Goal: Task Accomplishment & Management: Use online tool/utility

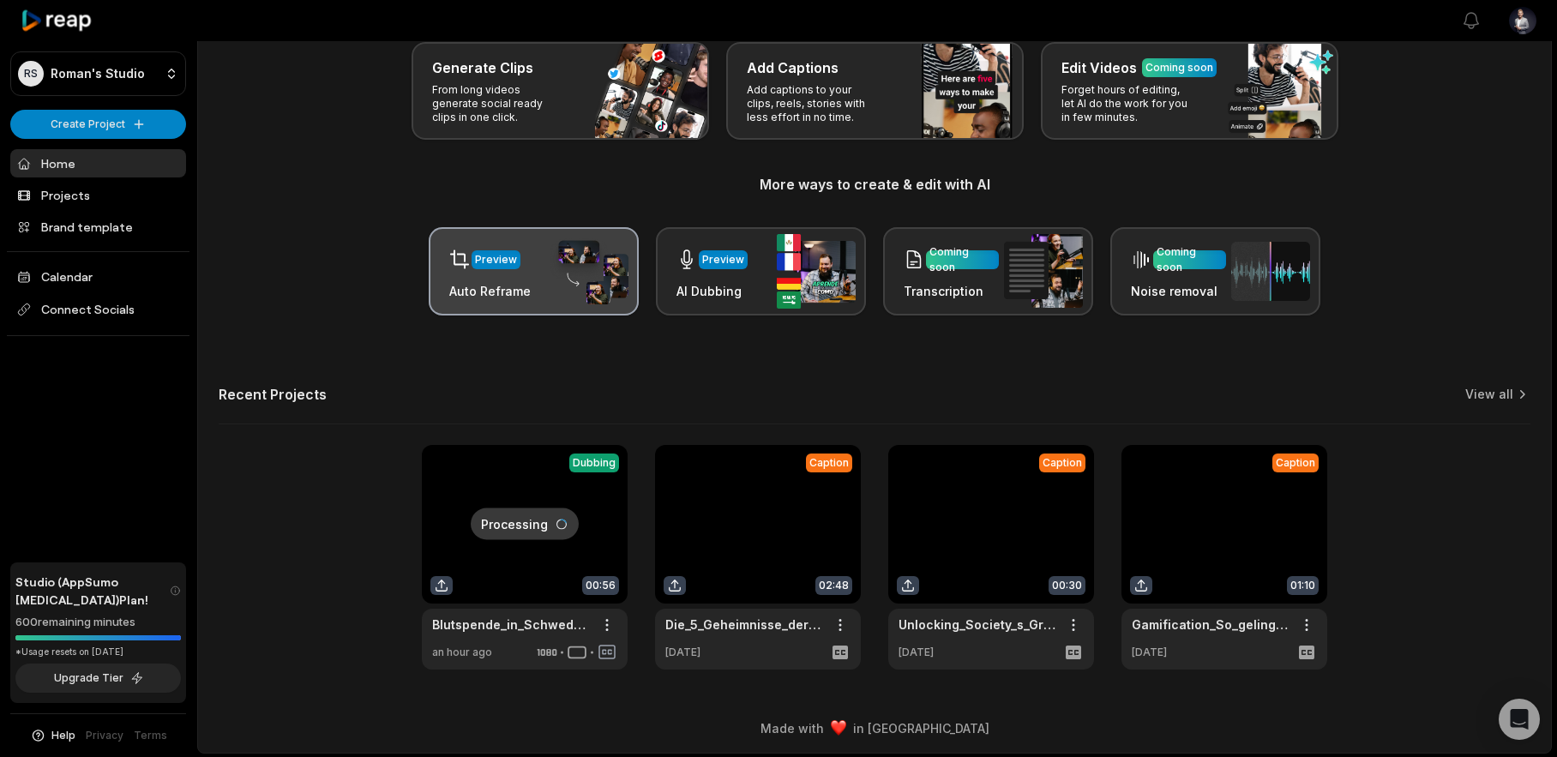
scroll to position [99, 0]
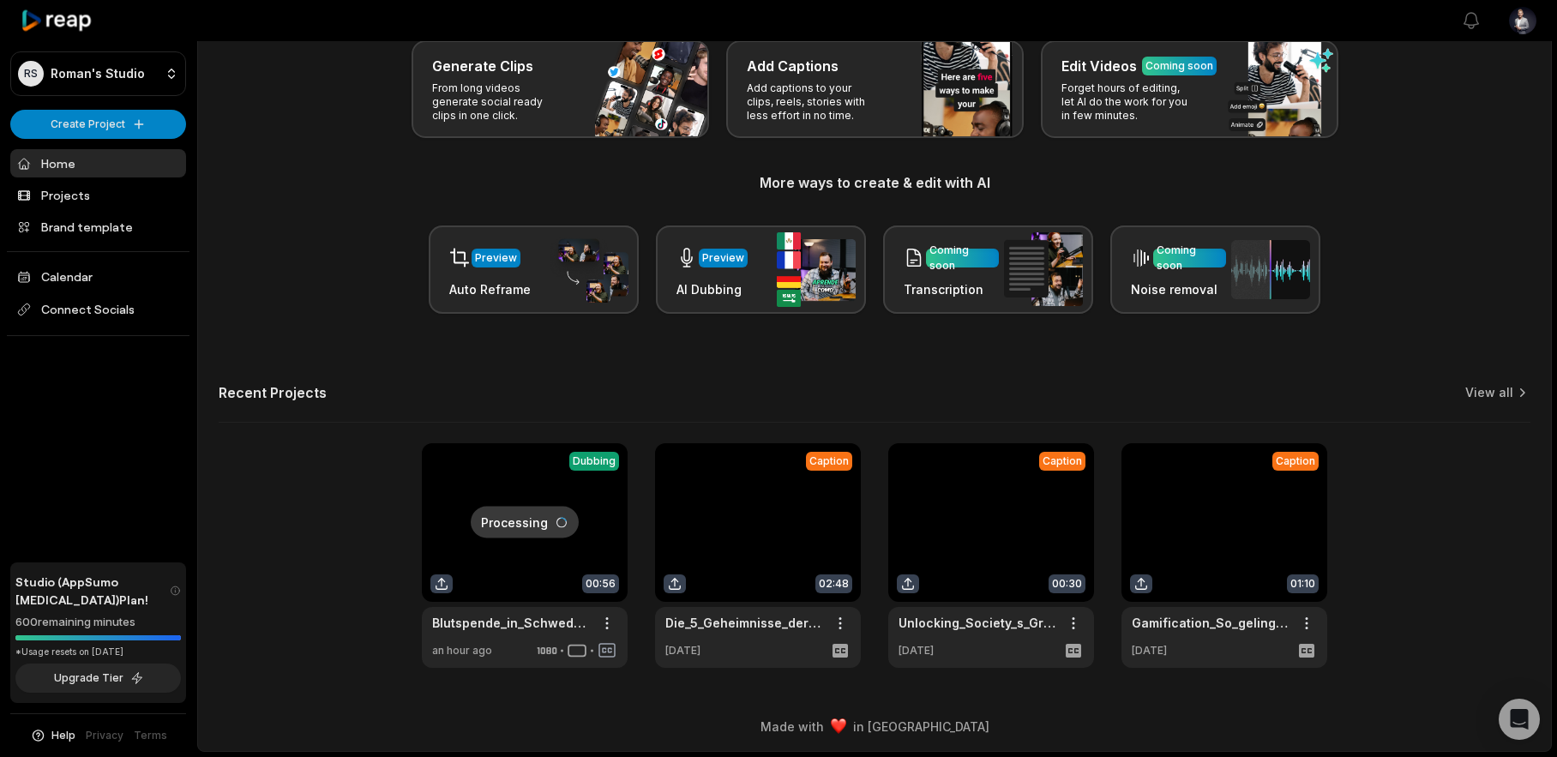
click at [433, 529] on link at bounding box center [525, 555] width 206 height 225
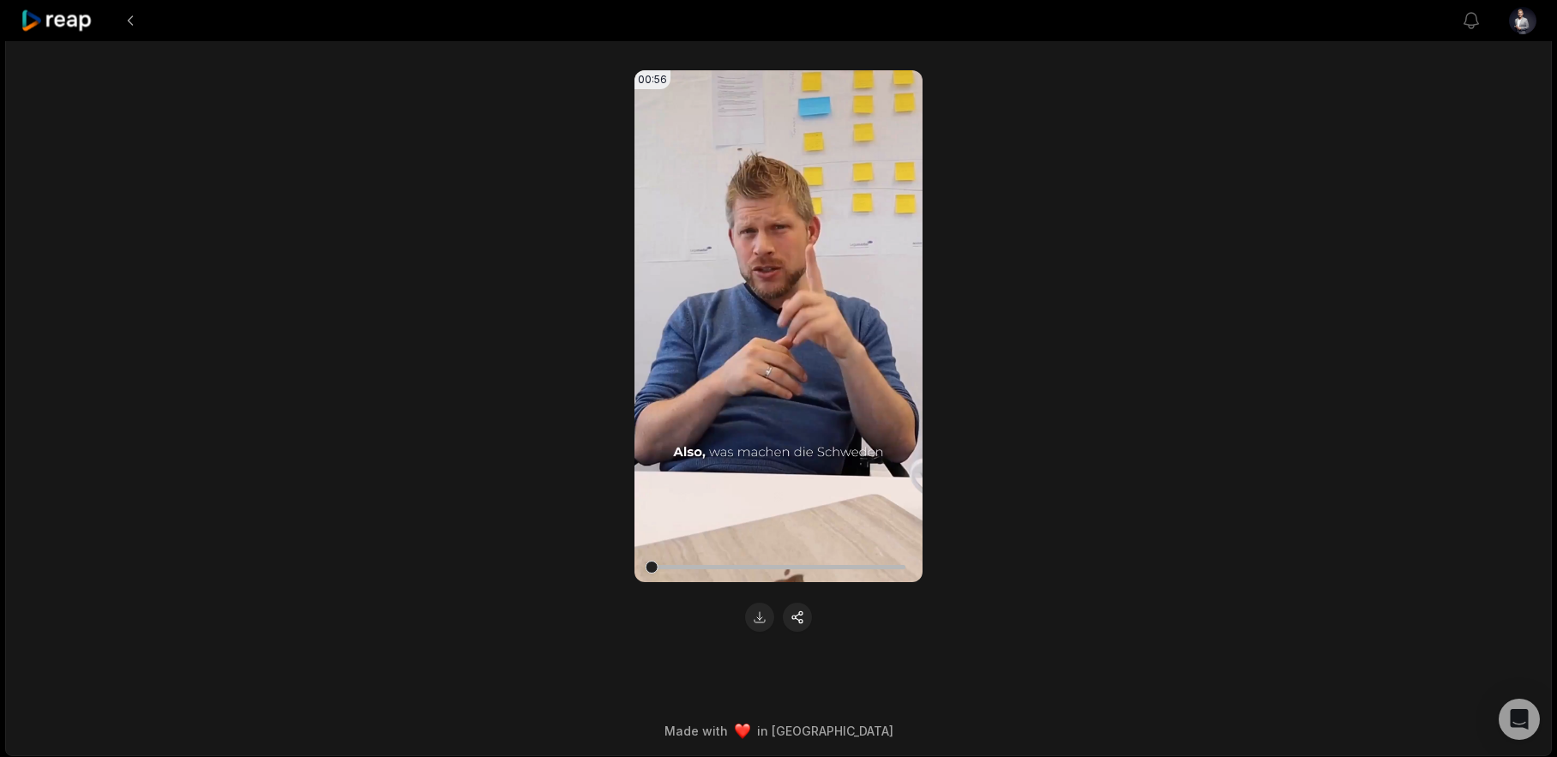
scroll to position [195, 0]
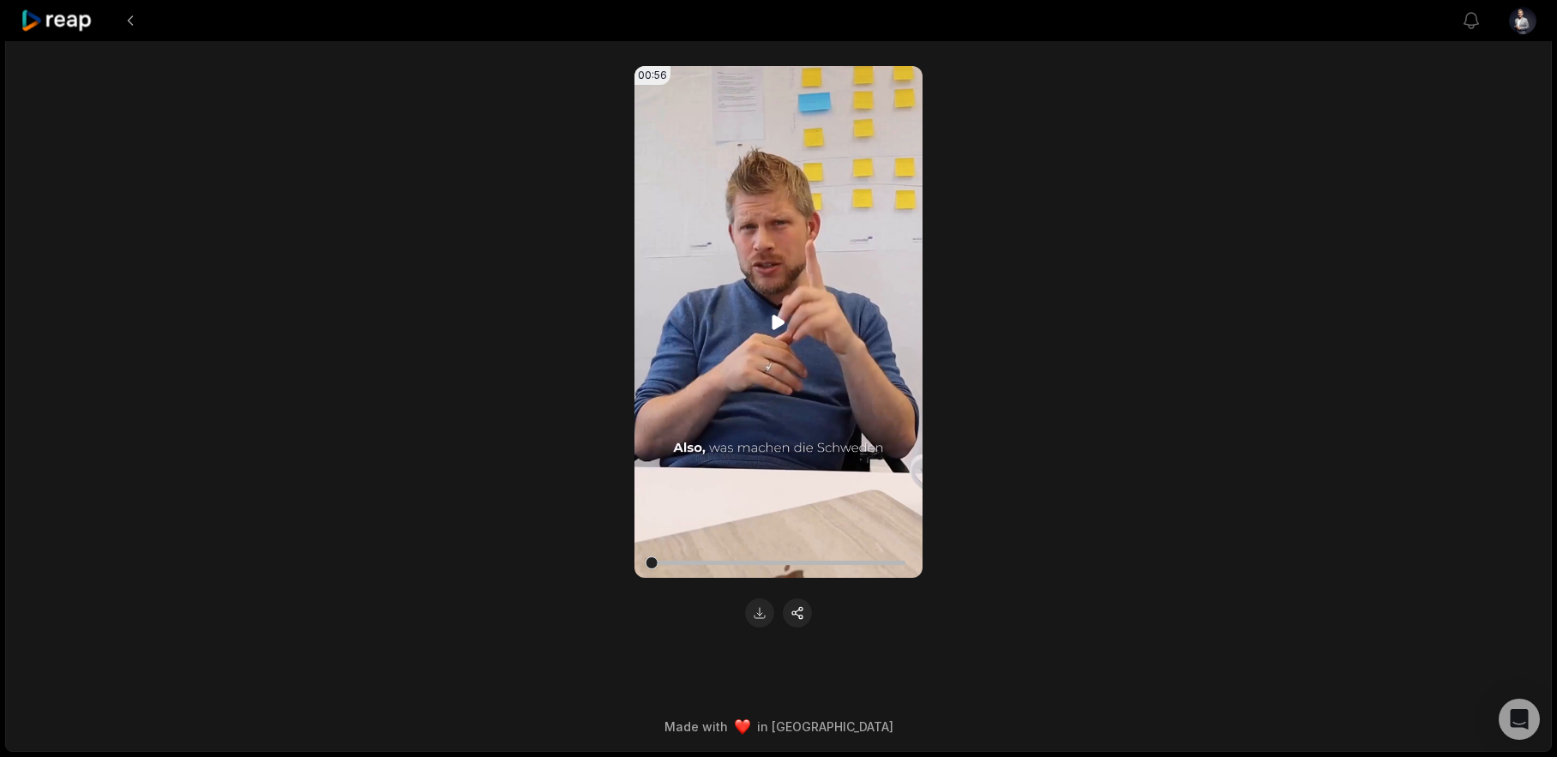
click at [779, 321] on icon at bounding box center [778, 322] width 13 height 15
click at [129, 25] on button at bounding box center [130, 20] width 31 height 31
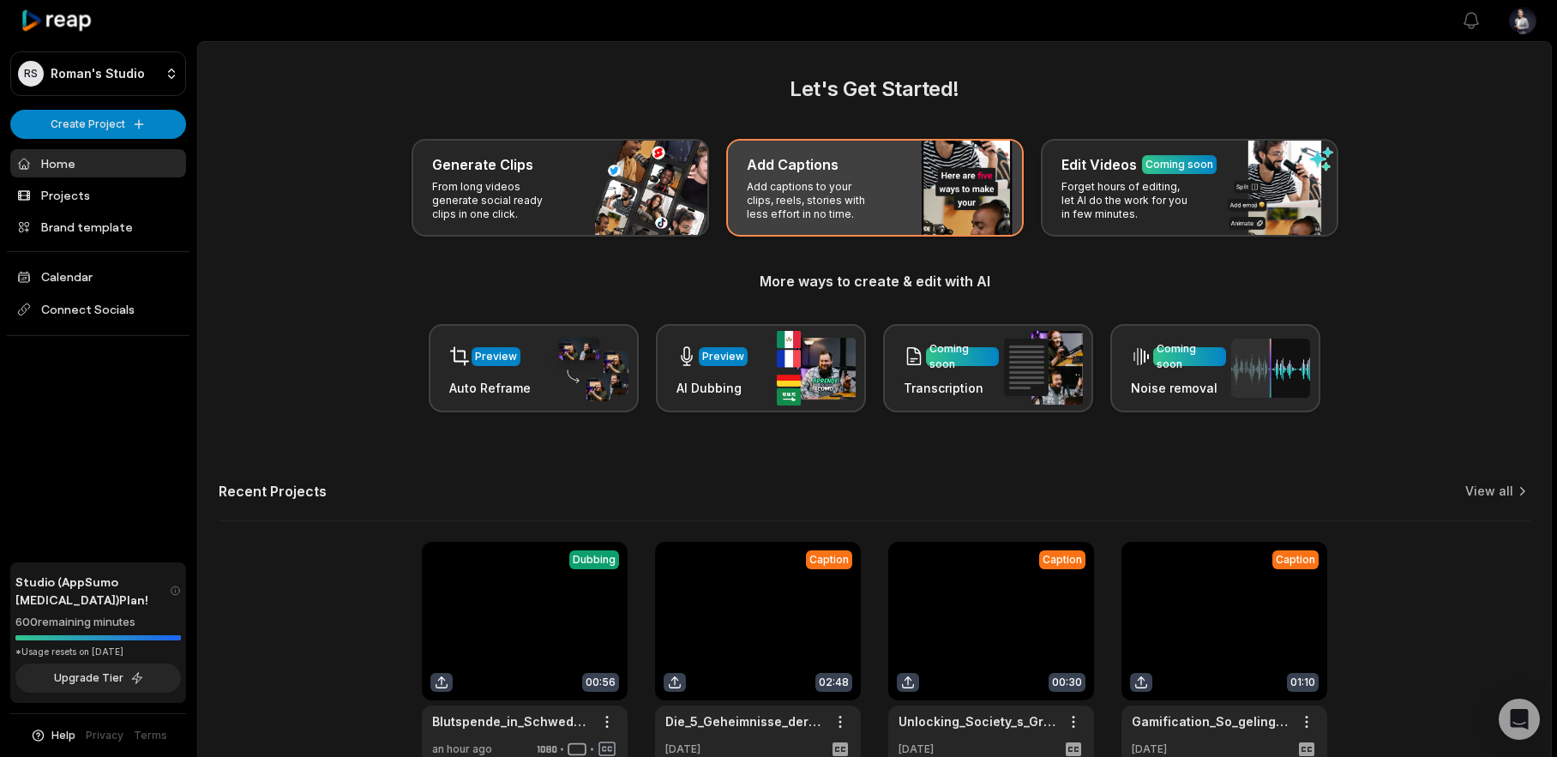
click at [807, 204] on p "Add captions to your clips, reels, stories with less effort in no time." at bounding box center [813, 200] width 133 height 41
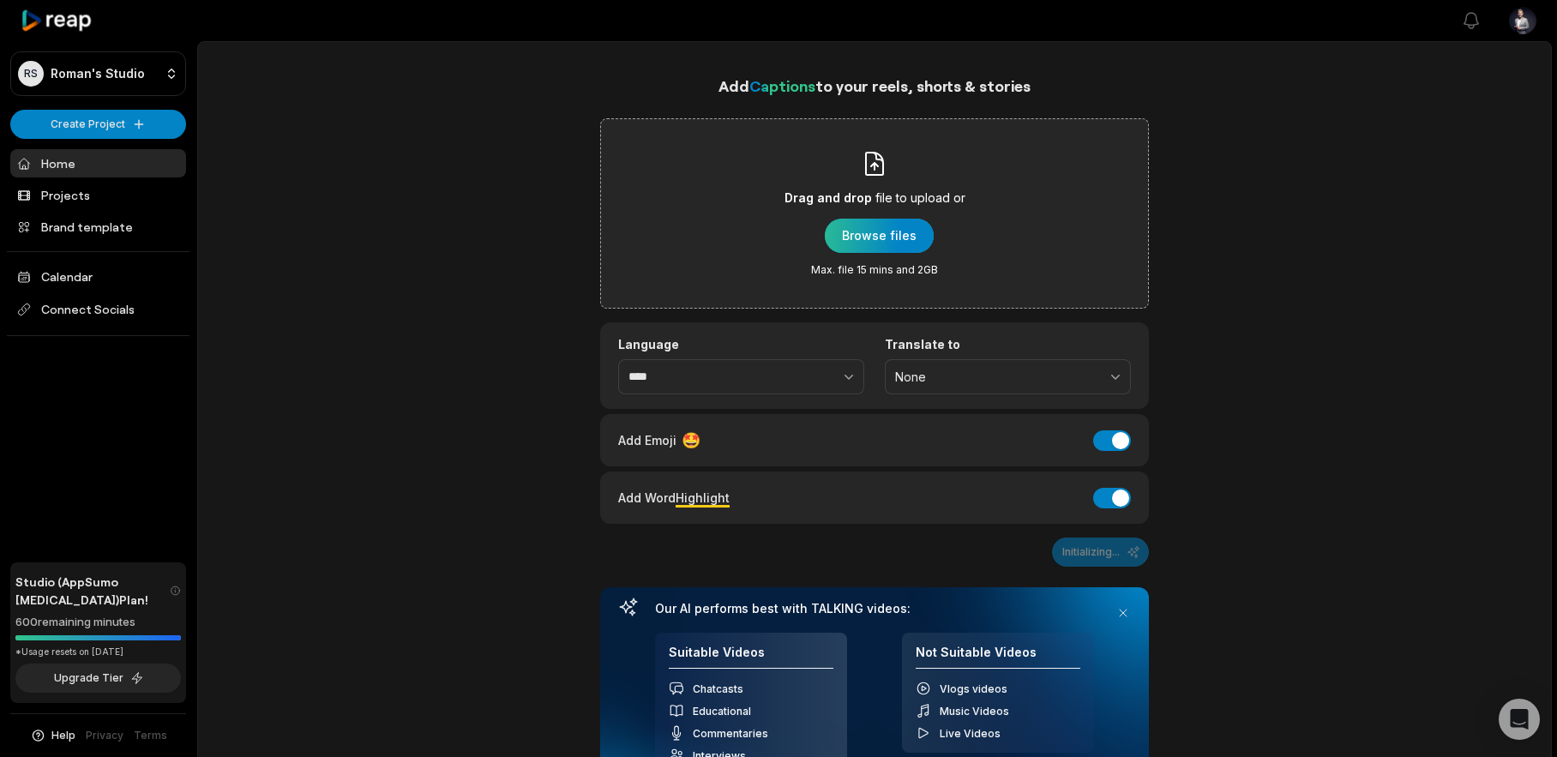
click at [855, 231] on div "button" at bounding box center [879, 236] width 109 height 34
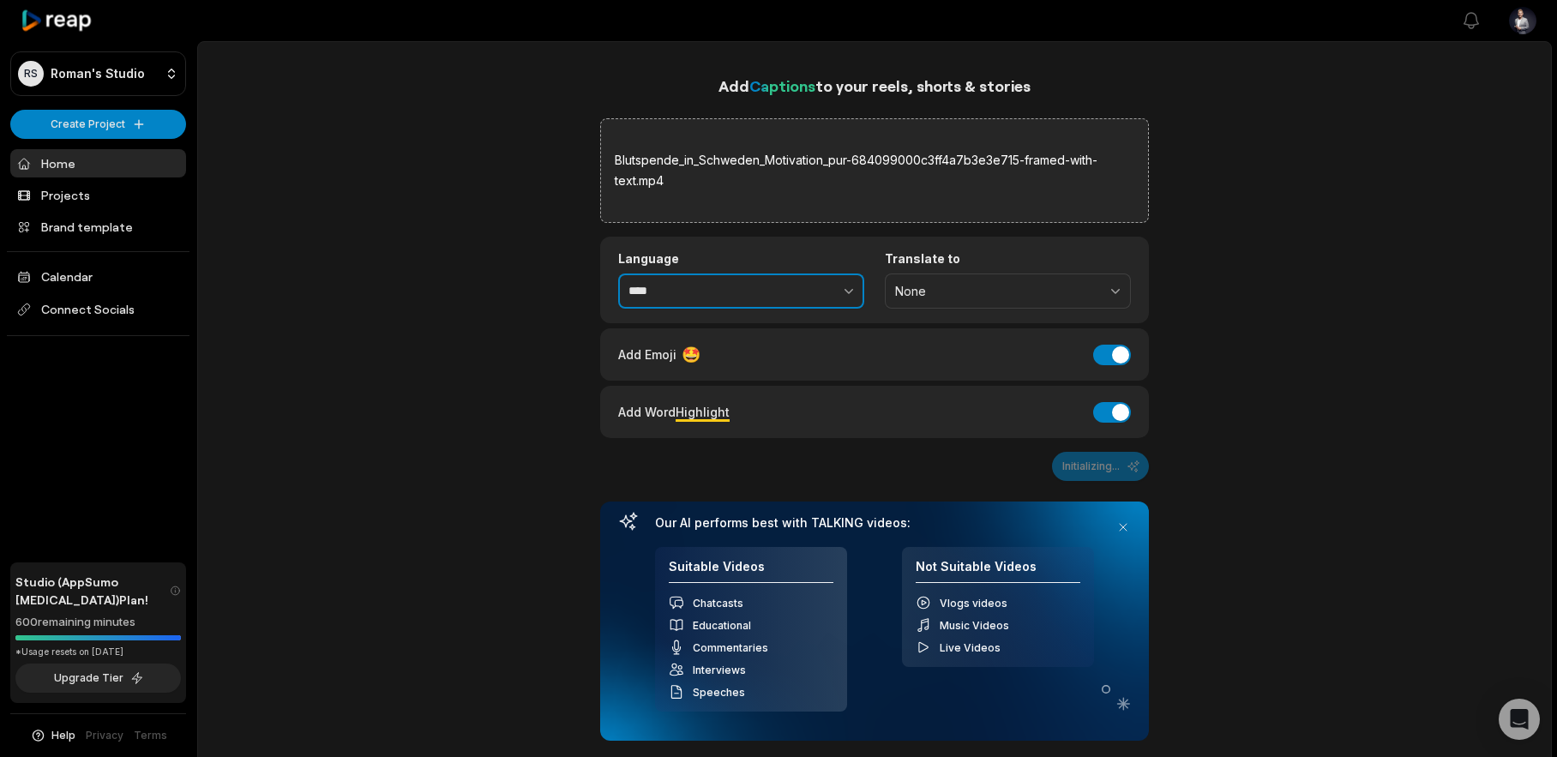
click at [756, 285] on input "****" at bounding box center [741, 291] width 246 height 36
click at [840, 286] on icon "button" at bounding box center [848, 290] width 17 height 17
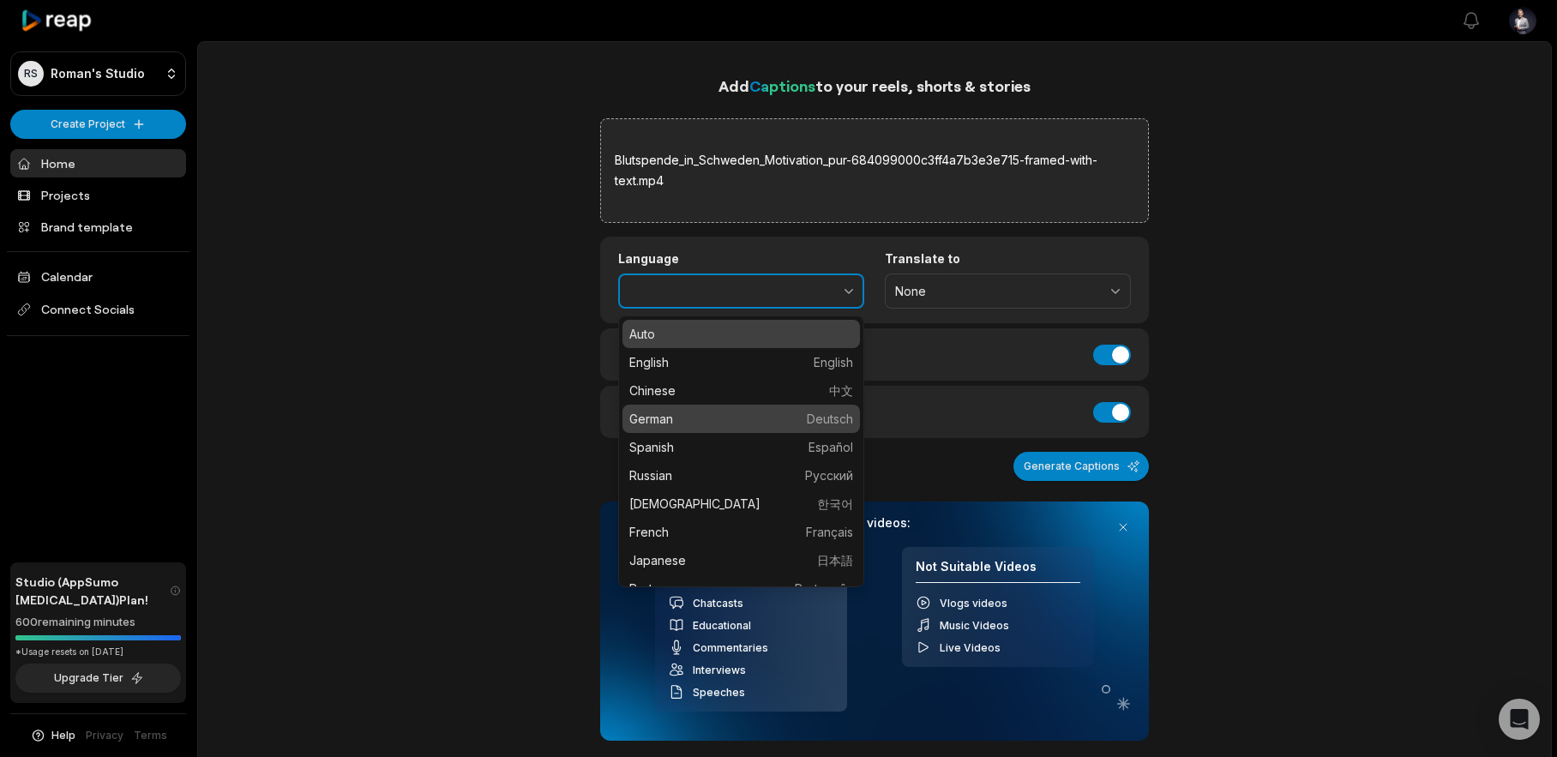
type input "******"
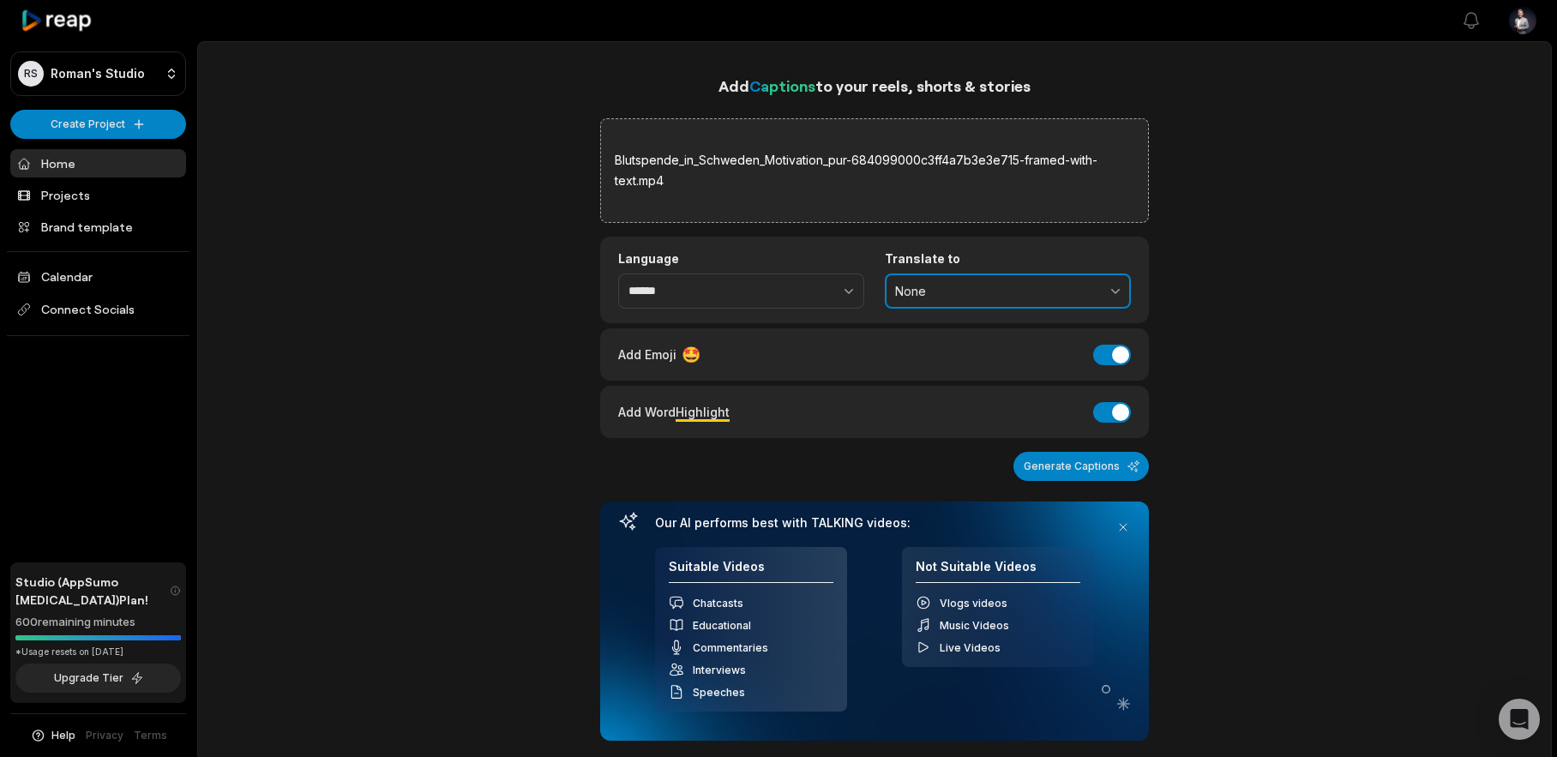
click at [1022, 290] on span "None" at bounding box center [995, 291] width 201 height 15
click at [980, 369] on p "English" at bounding box center [1008, 362] width 224 height 18
click at [1114, 462] on button "Generate Captions" at bounding box center [1080, 466] width 135 height 29
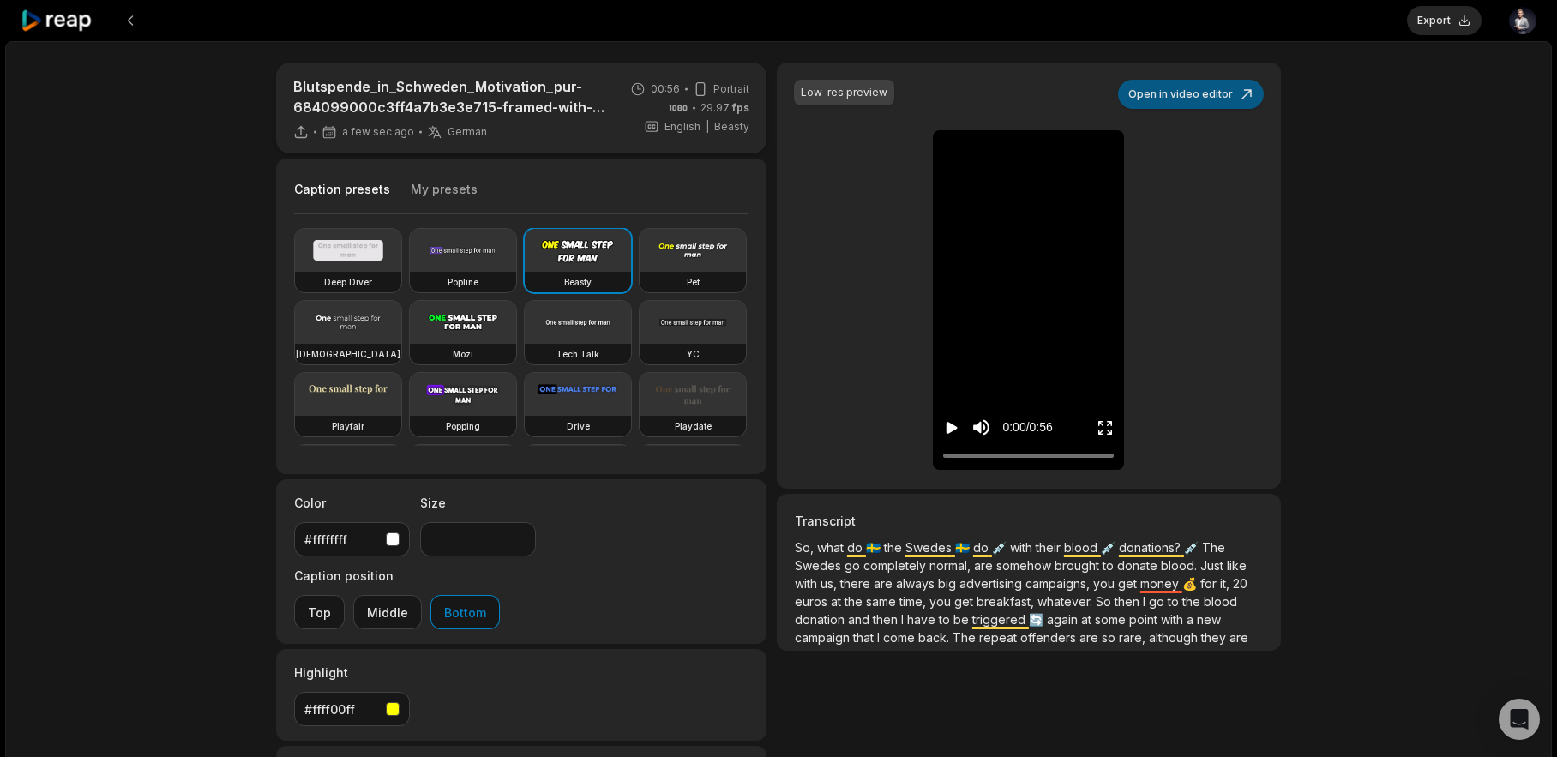
click at [1192, 103] on button "Open in video editor" at bounding box center [1191, 94] width 146 height 29
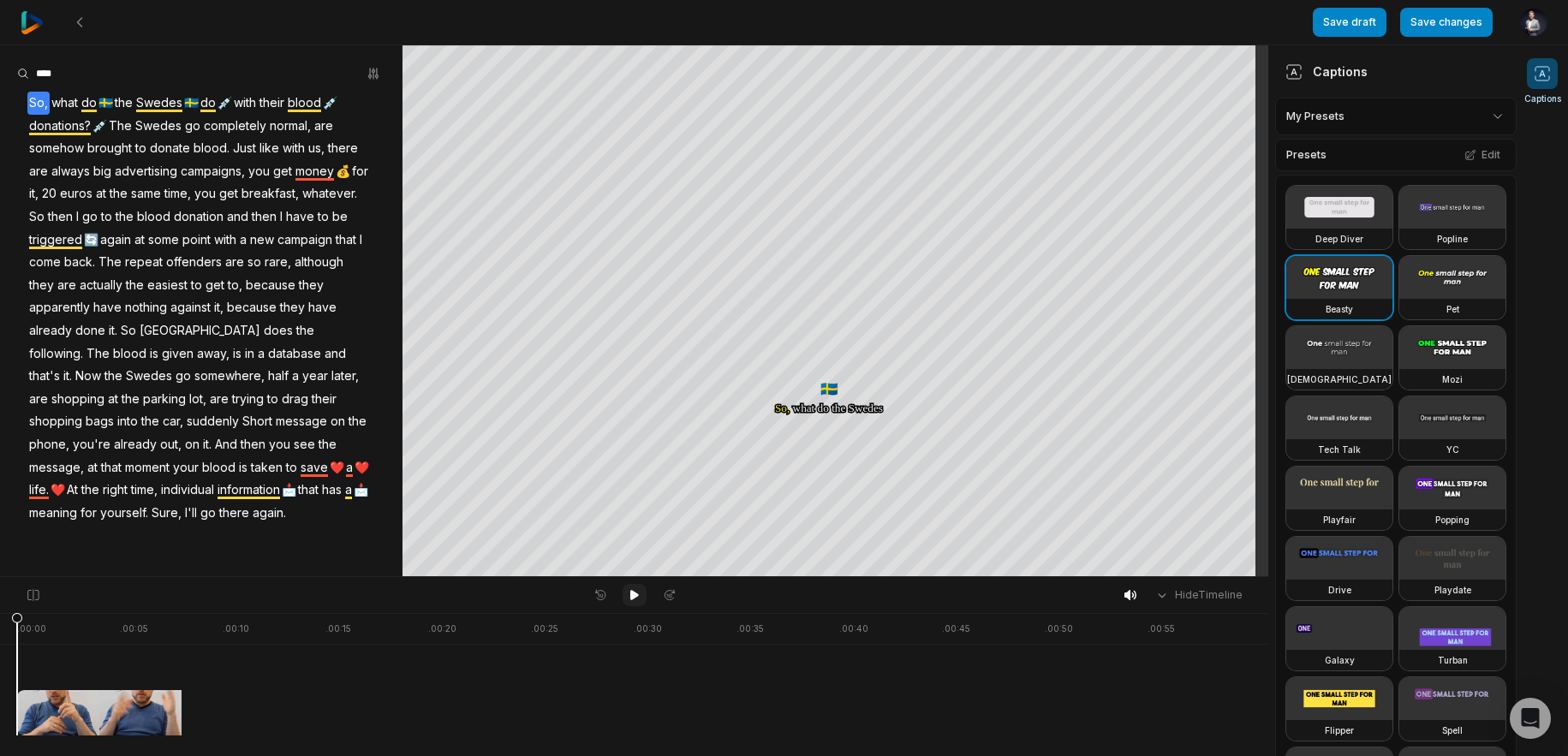
click at [635, 596] on icon at bounding box center [634, 595] width 9 height 10
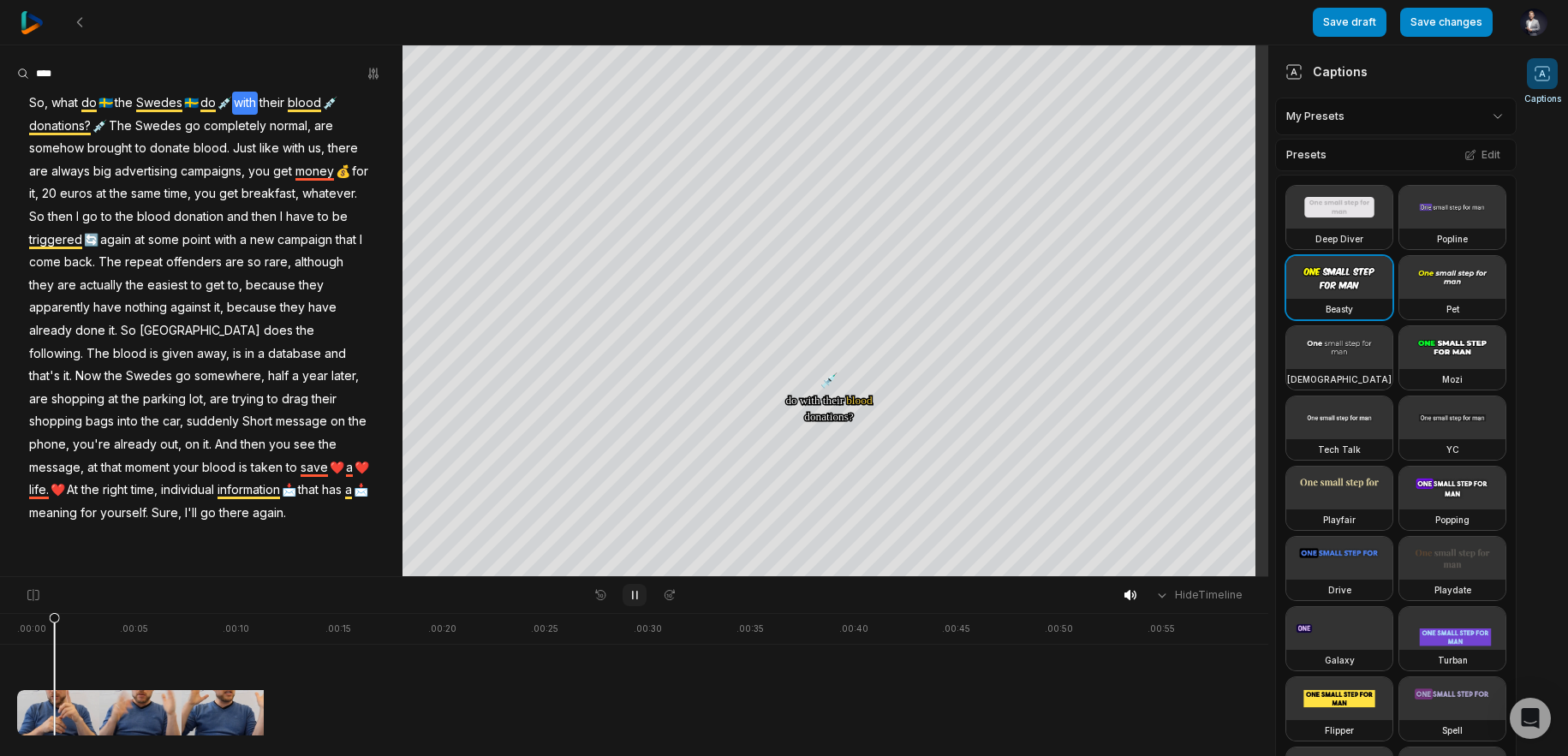
click at [635, 596] on icon at bounding box center [634, 595] width 14 height 14
